Goal: Task Accomplishment & Management: Use online tool/utility

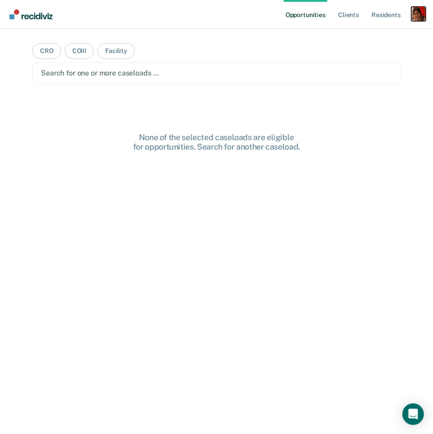
click at [418, 10] on div "Profile dropdown button" at bounding box center [418, 14] width 14 height 14
click at [380, 36] on link "Profile" at bounding box center [382, 37] width 72 height 8
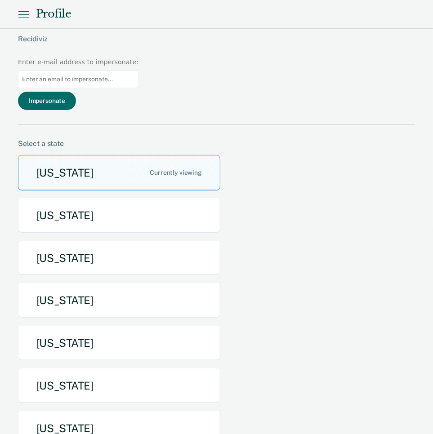
click at [139, 71] on input at bounding box center [78, 80] width 121 height 18
type input "anne.kimbrell@tn.gov"
click at [76, 92] on button "Impersonate" at bounding box center [47, 101] width 58 height 18
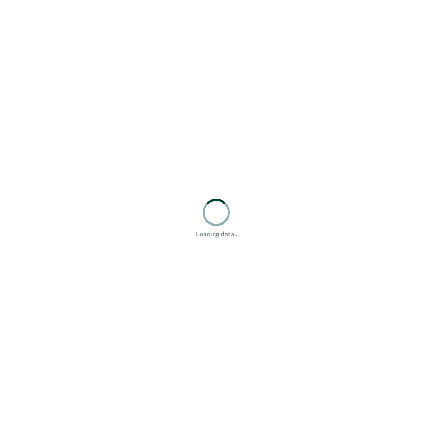
click at [341, 49] on div "Loading data..." at bounding box center [216, 217] width 433 height 434
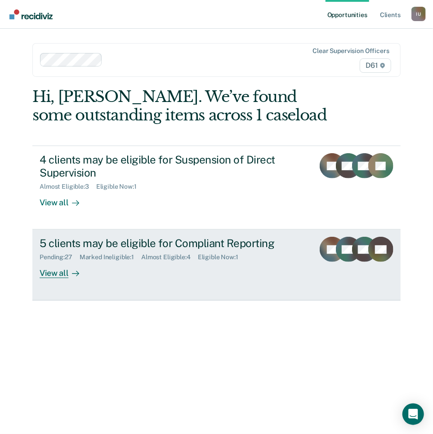
click at [57, 266] on div "View all" at bounding box center [65, 270] width 50 height 18
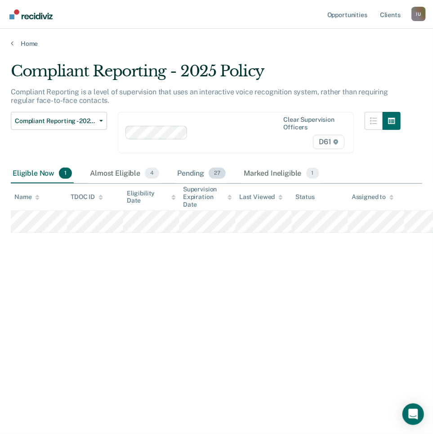
click at [196, 175] on div "Pending 27" at bounding box center [201, 174] width 52 height 20
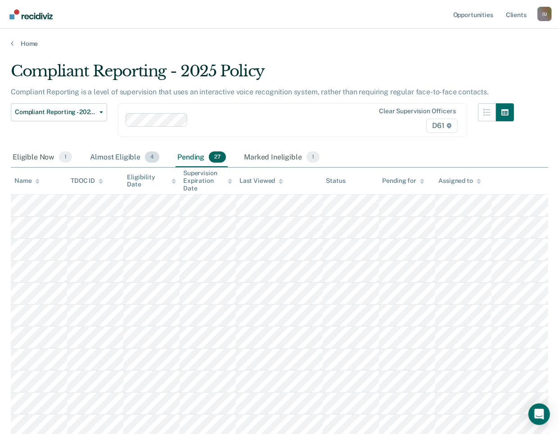
click at [123, 157] on div "Almost Eligible 4" at bounding box center [124, 158] width 73 height 20
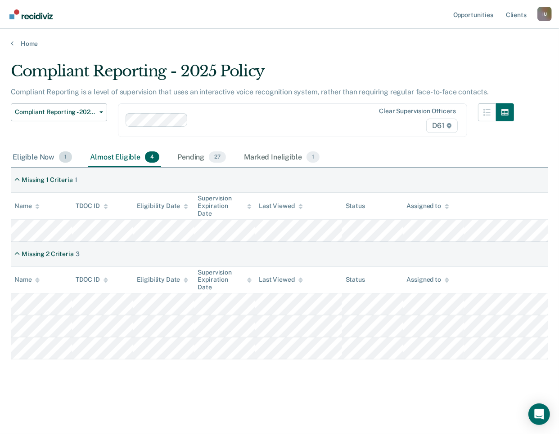
click at [34, 158] on div "Eligible Now 1" at bounding box center [42, 158] width 63 height 20
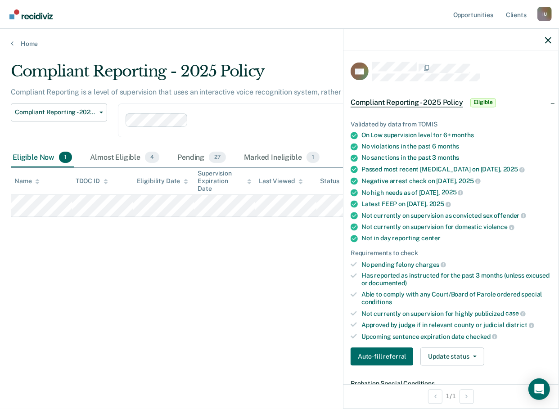
click at [433, 43] on icon "button" at bounding box center [548, 40] width 6 height 6
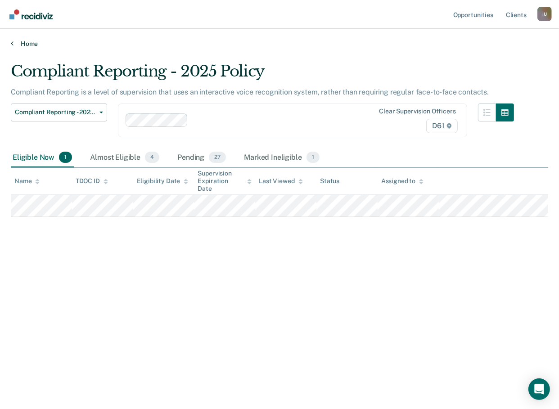
click at [21, 44] on link "Home" at bounding box center [279, 44] width 537 height 8
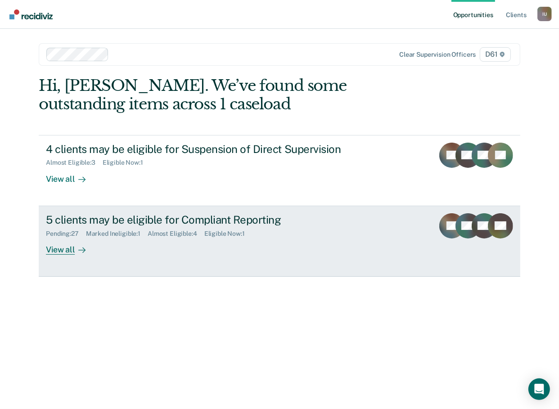
click at [64, 248] on div "View all" at bounding box center [71, 246] width 50 height 18
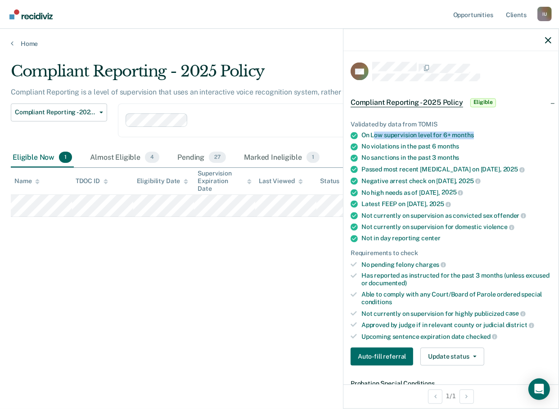
drag, startPoint x: 374, startPoint y: 134, endPoint x: 484, endPoint y: 134, distance: 110.2
click at [433, 134] on div "On Low supervision level for 6+ months" at bounding box center [456, 136] width 190 height 8
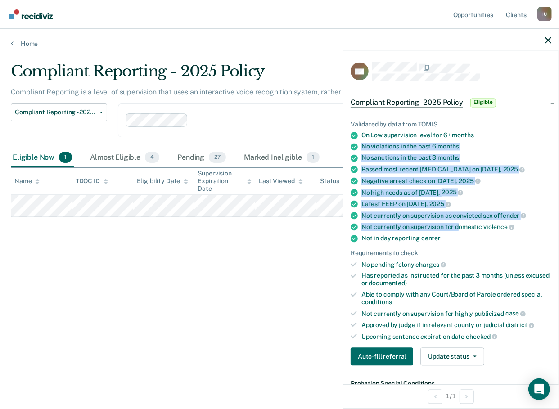
drag, startPoint x: 360, startPoint y: 145, endPoint x: 456, endPoint y: 223, distance: 123.1
click at [433, 223] on ul "Validated by data from TOMIS On Low supervision level for 6+ months No violatio…" at bounding box center [450, 231] width 201 height 220
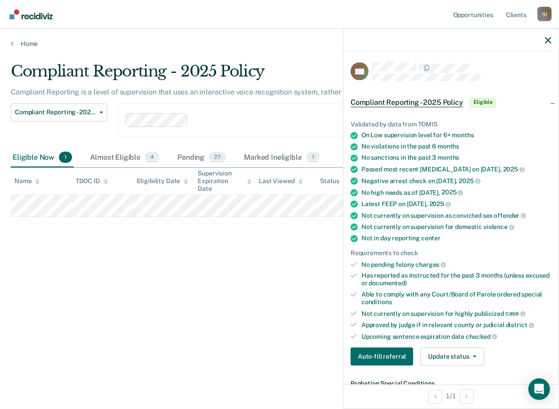
click at [433, 235] on div "Not in day reporting center" at bounding box center [456, 239] width 190 height 8
click at [433, 41] on icon "button" at bounding box center [548, 40] width 6 height 6
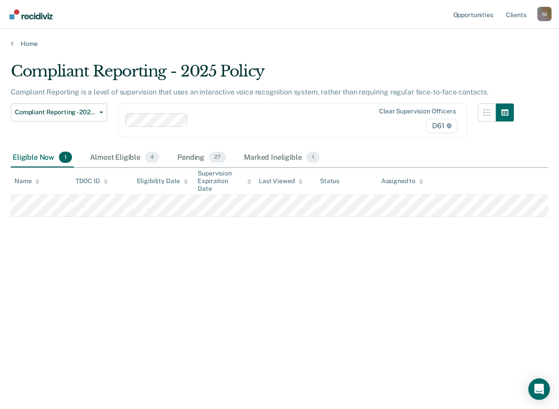
click at [325, 358] on div "Compliant Reporting - 2025 Policy Compliant Reporting is a level of supervision…" at bounding box center [279, 216] width 537 height 308
click at [433, 18] on link "Client s" at bounding box center [516, 14] width 24 height 29
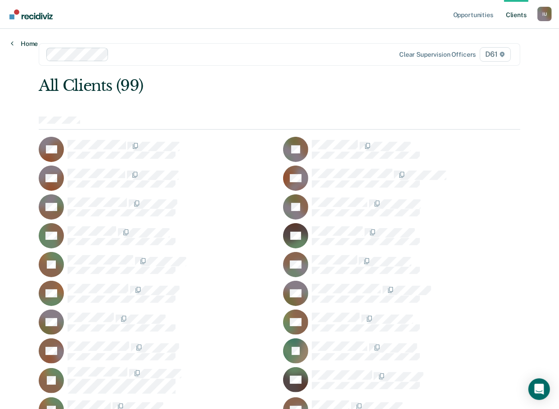
click at [31, 47] on link "Home" at bounding box center [24, 44] width 27 height 8
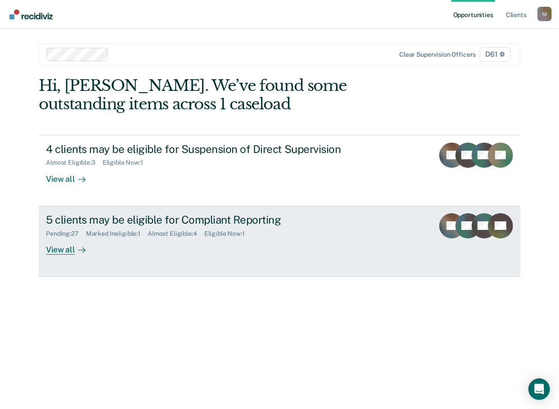
click at [86, 232] on div "Pending : 27" at bounding box center [66, 234] width 40 height 8
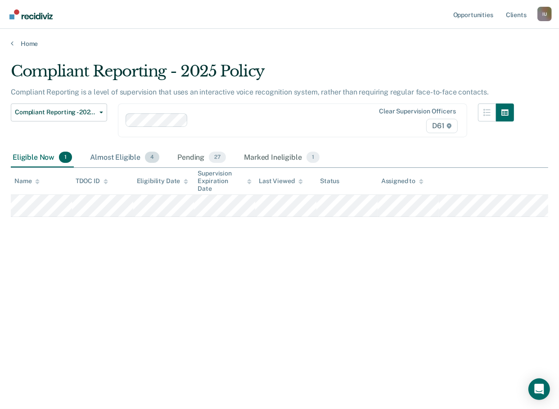
click at [136, 157] on div "Almost Eligible 4" at bounding box center [124, 158] width 73 height 20
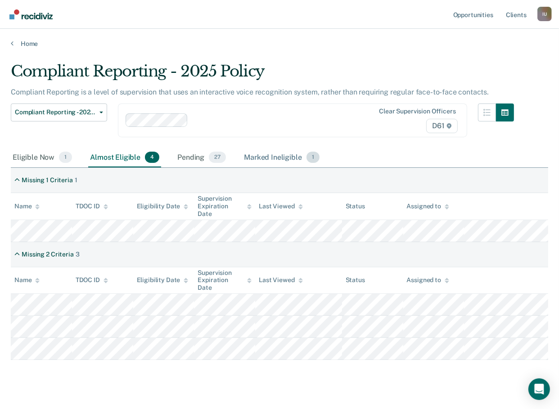
click at [242, 152] on div "Marked Ineligible 1" at bounding box center [281, 158] width 79 height 20
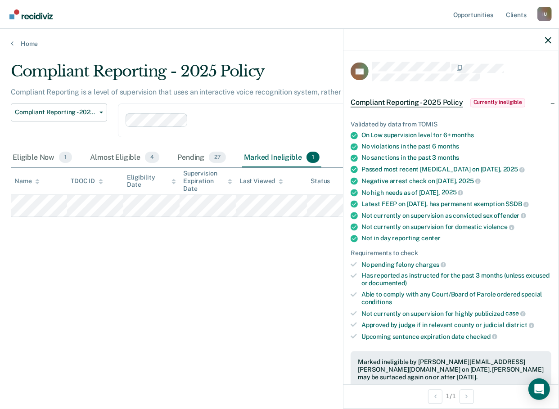
click at [433, 44] on div at bounding box center [450, 40] width 215 height 22
click at [433, 43] on icon "button" at bounding box center [548, 40] width 6 height 6
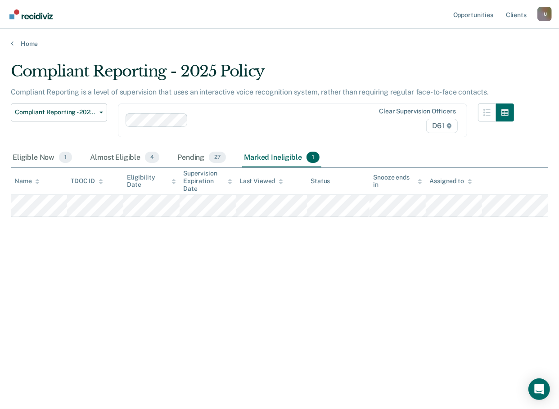
click at [287, 341] on div "Compliant Reporting - 2025 Policy Compliant Reporting is a level of supervision…" at bounding box center [279, 216] width 537 height 308
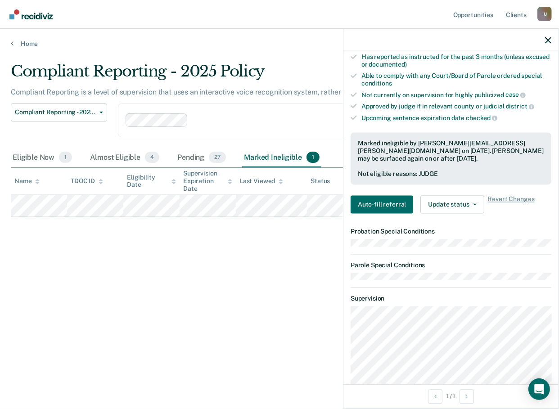
scroll to position [219, 0]
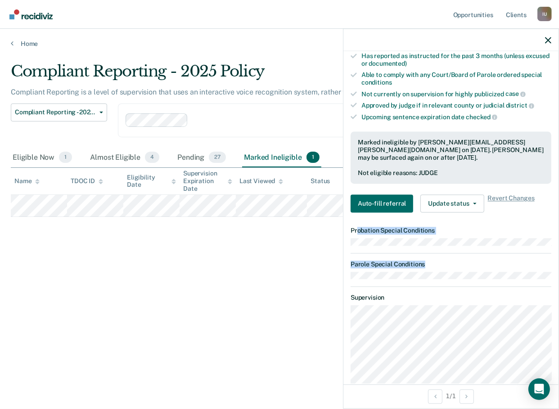
click at [356, 227] on dl "Probation Special Conditions Parole Special Conditions" at bounding box center [450, 253] width 201 height 52
click at [356, 227] on dt "Probation Special Conditions" at bounding box center [450, 231] width 201 height 8
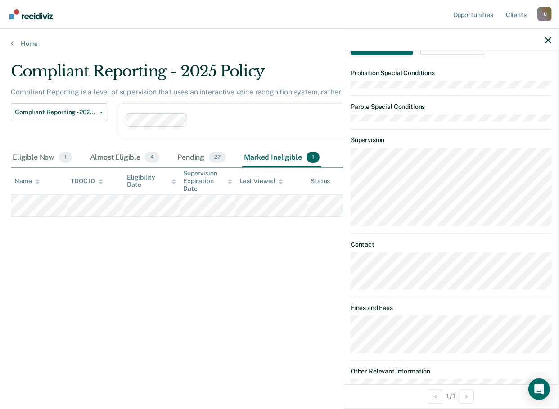
scroll to position [392, 0]
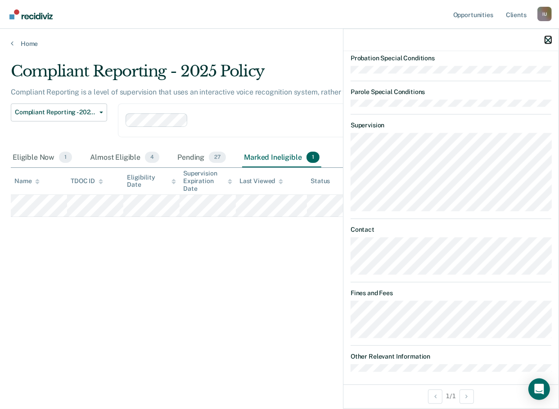
click at [433, 41] on icon "button" at bounding box center [548, 40] width 6 height 6
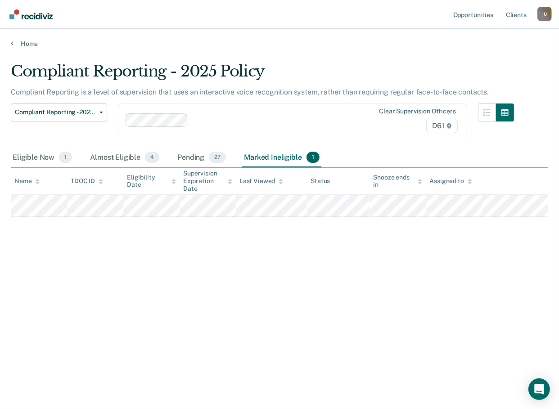
click at [246, 263] on div "Compliant Reporting - 2025 Policy Compliant Reporting is a level of supervision…" at bounding box center [279, 201] width 537 height 279
click at [183, 162] on div "Pending 27" at bounding box center [201, 158] width 52 height 20
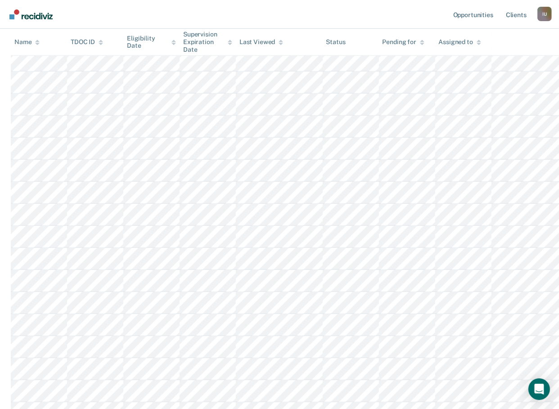
scroll to position [0, 0]
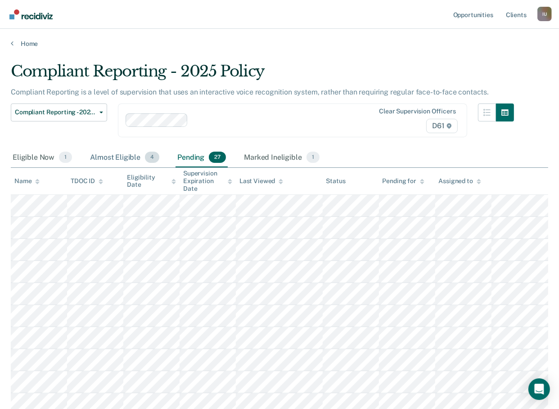
click at [122, 149] on div "Almost Eligible 4" at bounding box center [124, 158] width 73 height 20
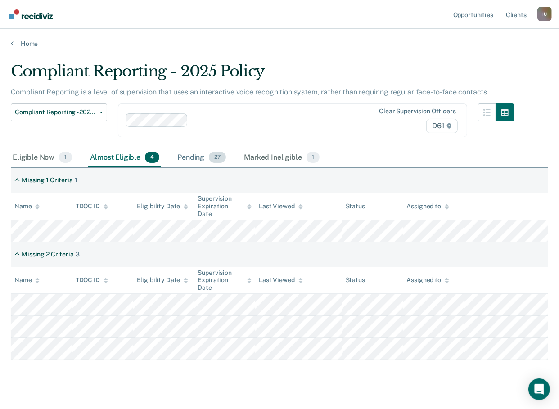
click at [202, 161] on div "Pending 27" at bounding box center [201, 158] width 52 height 20
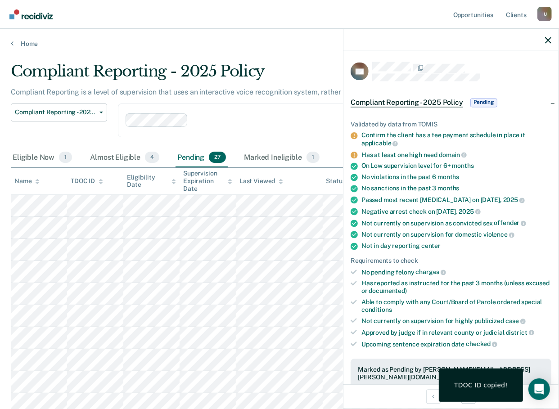
scroll to position [122, 0]
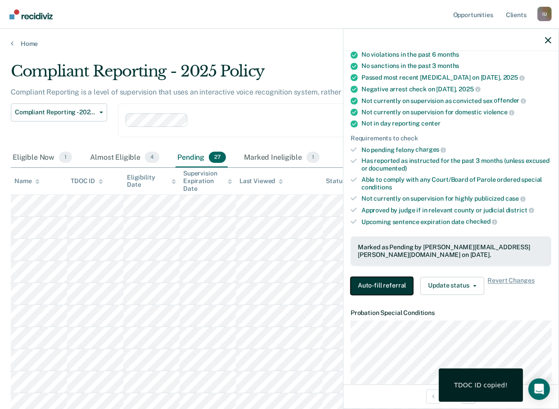
click at [391, 281] on button "Auto-fill referral" at bounding box center [381, 286] width 63 height 18
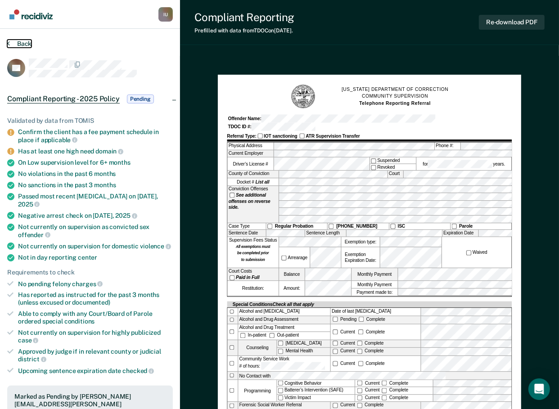
click at [9, 45] on icon at bounding box center [8, 43] width 3 height 7
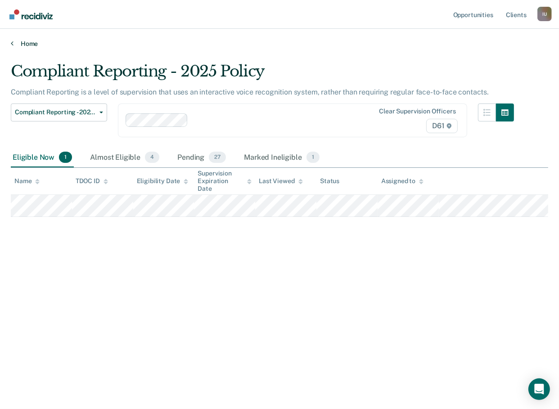
click at [20, 42] on link "Home" at bounding box center [279, 44] width 537 height 8
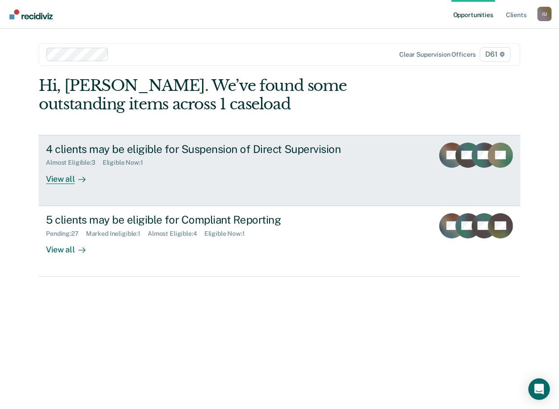
click at [206, 159] on div "Almost Eligible : 3 Eligible Now : 1" at bounding box center [204, 160] width 316 height 11
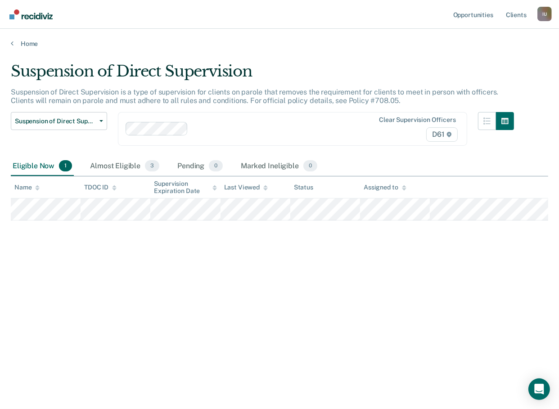
click at [59, 249] on div "Suspension of Direct Supervision Suspension of Direct Supervision is a type of …" at bounding box center [279, 201] width 537 height 279
click at [117, 171] on div "Almost Eligible 3" at bounding box center [124, 167] width 73 height 20
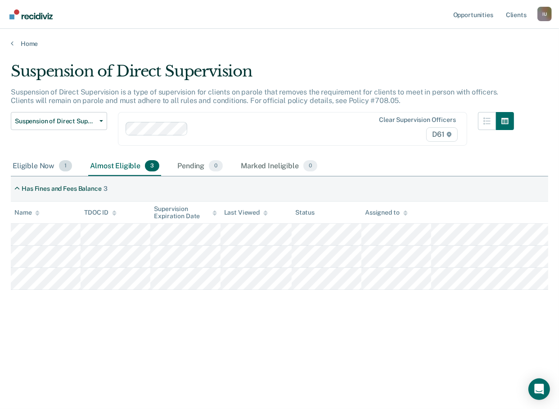
click at [55, 170] on div "Eligible Now 1" at bounding box center [42, 167] width 63 height 20
